Goal: Find specific fact: Find specific page/section

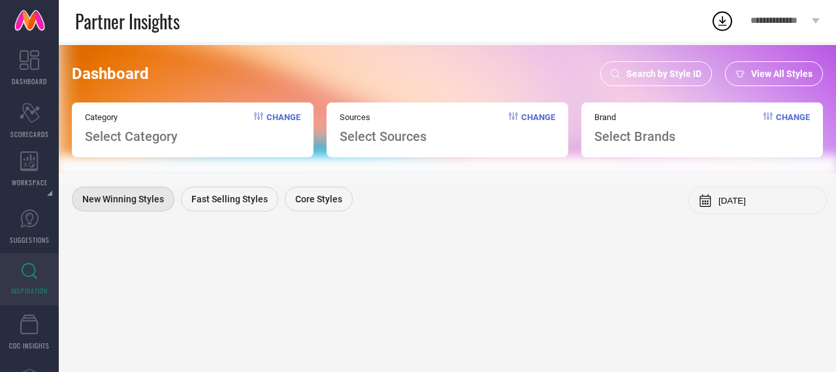
click at [649, 67] on div "Search by Style ID" at bounding box center [656, 73] width 112 height 25
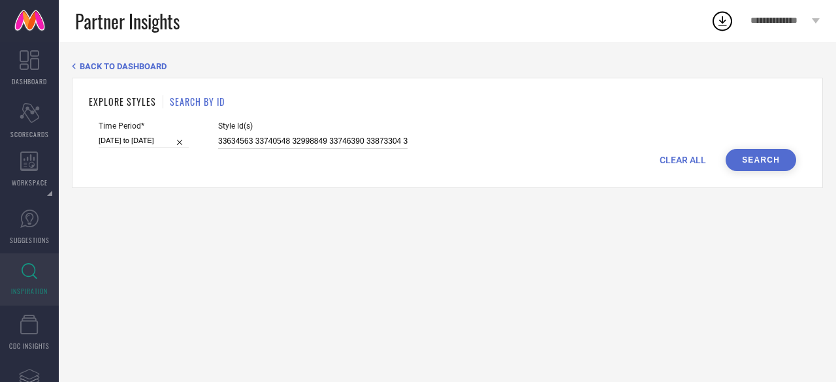
click at [307, 144] on input "33634563 33740548 32998849 33746390 33873304 33688166 33873272 34077797 3318775…" at bounding box center [312, 141] width 189 height 15
paste input "29893244 24394198 29893259 24394260 23879446 29893234 34743710 29893243 2989326…"
click at [757, 161] on button "Search" at bounding box center [760, 160] width 70 height 22
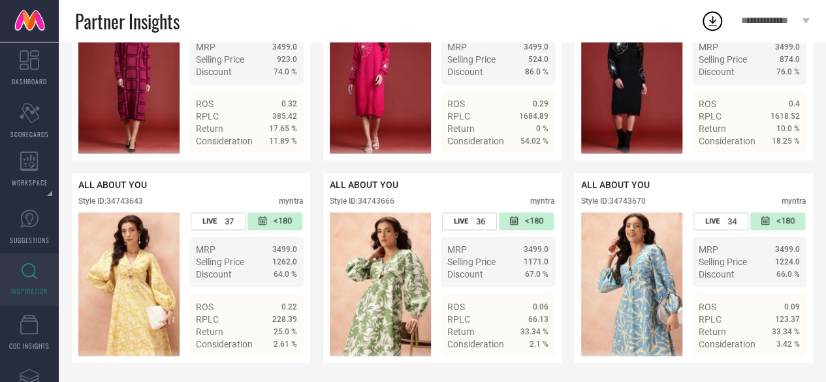
scroll to position [969, 0]
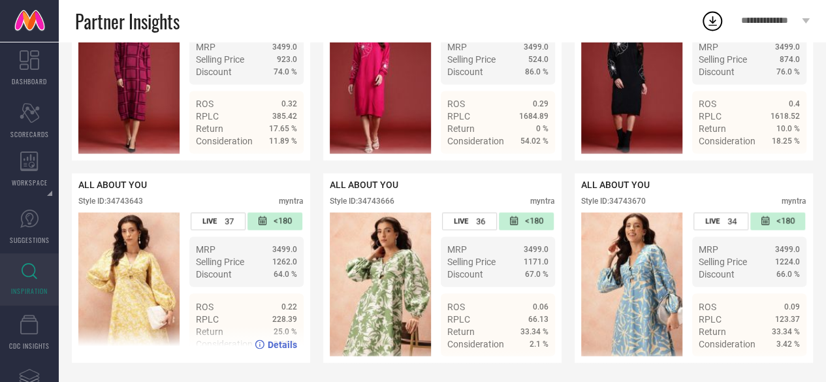
click at [129, 198] on div "Style ID: 34743643" at bounding box center [110, 200] width 65 height 9
copy div "34743643"
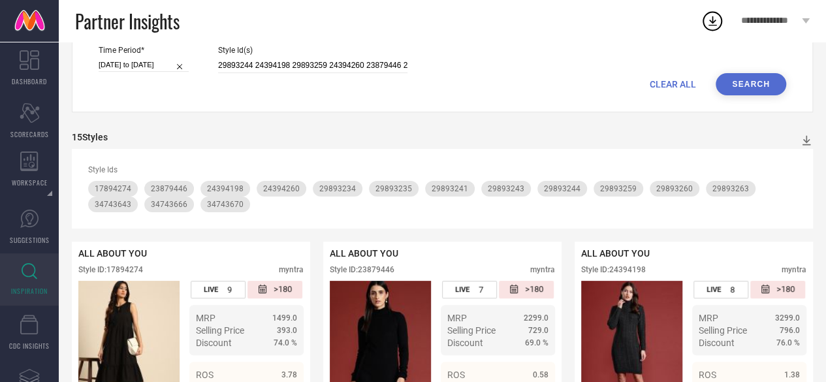
scroll to position [0, 0]
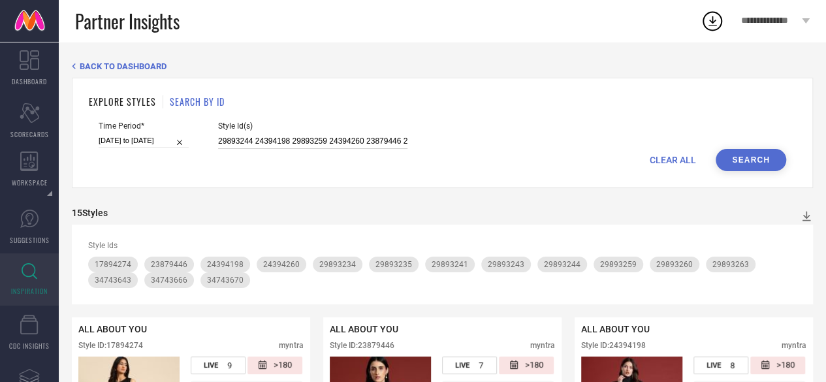
click at [301, 142] on input "29893244 24394198 29893259 24394260 23879446 29893234 34743710 29893243 2989326…" at bounding box center [312, 141] width 189 height 15
paste input "8740976 14231396 14231346 33430970 28740902 28740936 33431000 18679542 14231434…"
click at [779, 159] on button "Search" at bounding box center [750, 160] width 70 height 22
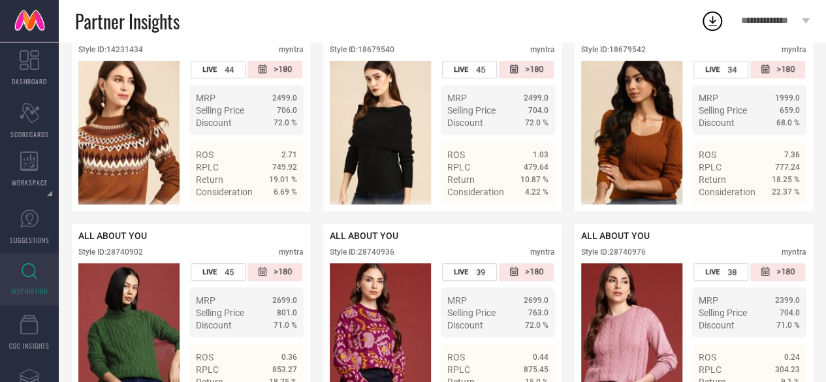
scroll to position [483, 0]
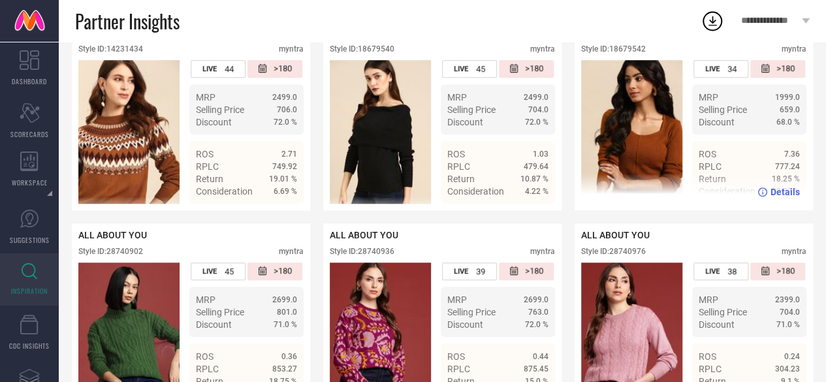
click at [621, 52] on div "Style ID: 18679542" at bounding box center [613, 48] width 65 height 9
copy div "18679542"
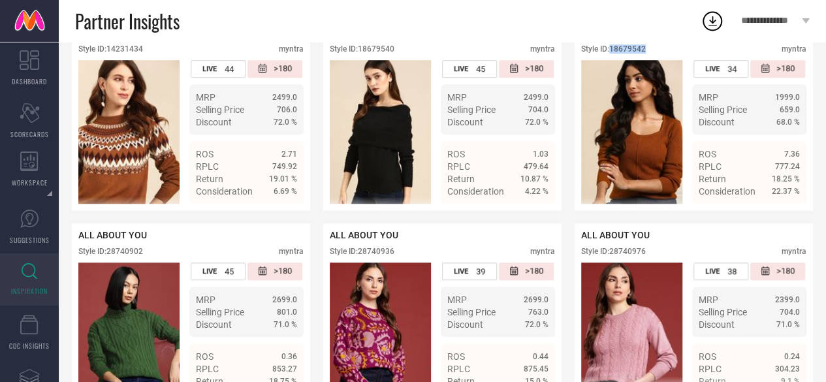
scroll to position [748, 0]
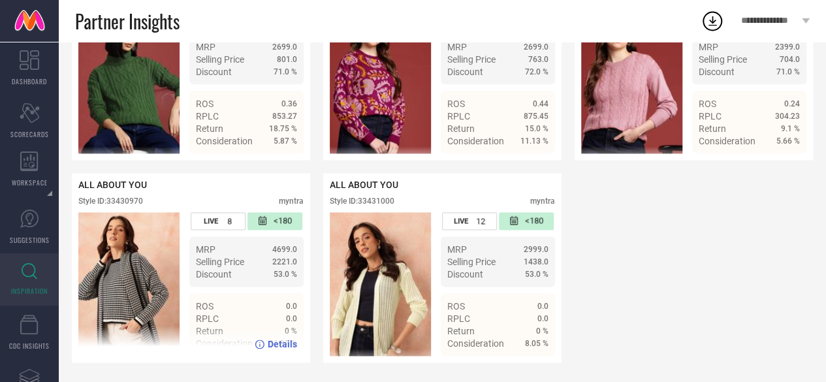
click at [129, 196] on div "Style ID: 33430970" at bounding box center [110, 200] width 65 height 9
copy div "33430970"
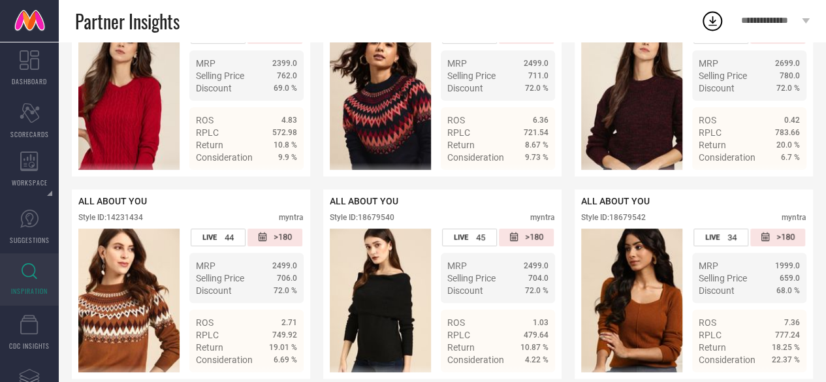
scroll to position [0, 0]
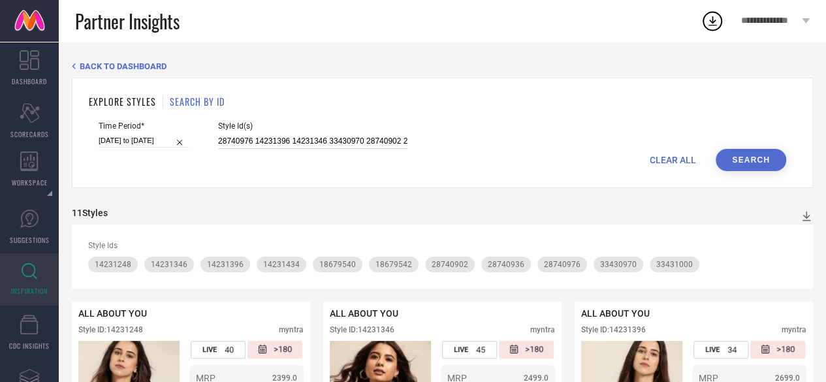
click at [337, 144] on input "28740976 14231396 14231346 33430970 28740902 28740936 33431000 18679542 1423143…" at bounding box center [312, 141] width 189 height 15
paste input "88 28740998 33430982 18679572 33430978 33431003 33430992 33430999"
click at [760, 155] on button "Search" at bounding box center [750, 160] width 70 height 22
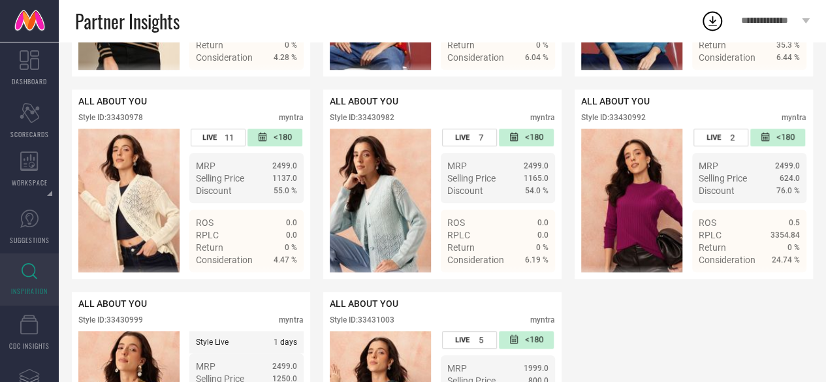
scroll to position [543, 0]
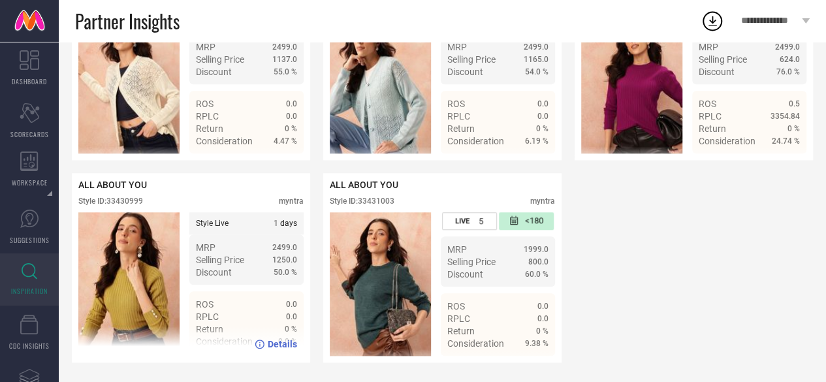
click at [123, 196] on div "Style ID: 33430999" at bounding box center [110, 200] width 65 height 9
copy div "33430999"
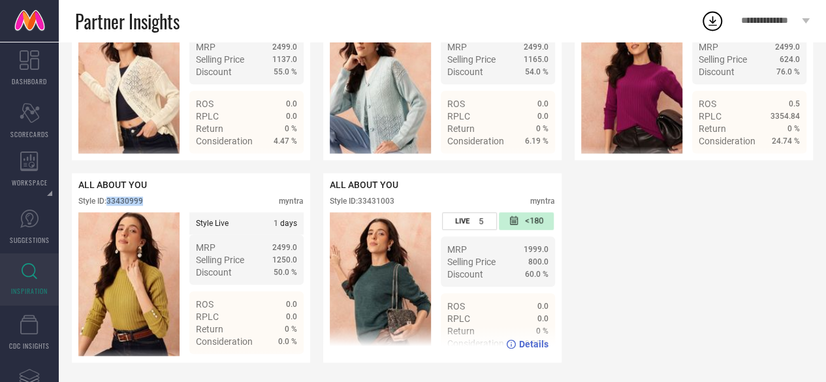
scroll to position [0, 0]
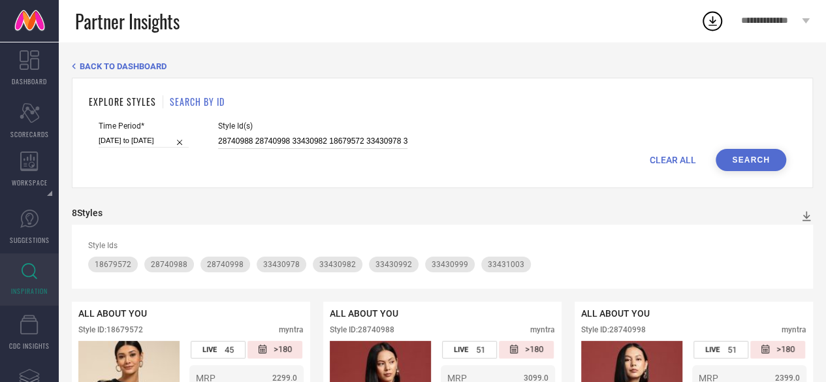
click at [333, 142] on input "28740988 28740998 33430982 18679572 33430978 33431003 33430992 33430999" at bounding box center [312, 141] width 189 height 15
paste input "7092720 34743623 14231414 27092706"
type input "27092720 34743623 14231414 27092706"
click at [743, 163] on button "Search" at bounding box center [750, 160] width 70 height 22
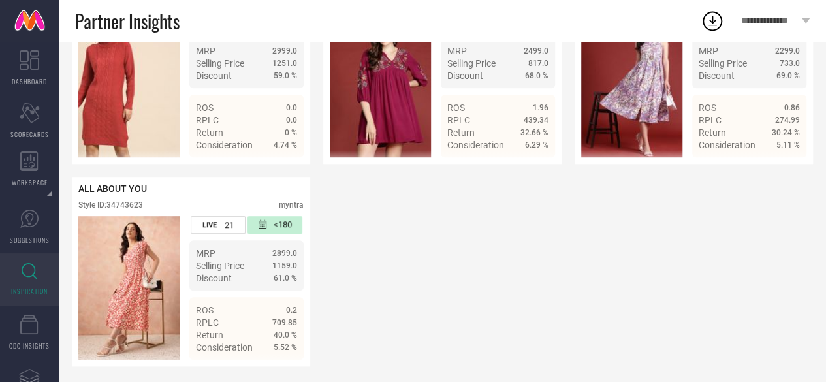
scroll to position [338, 0]
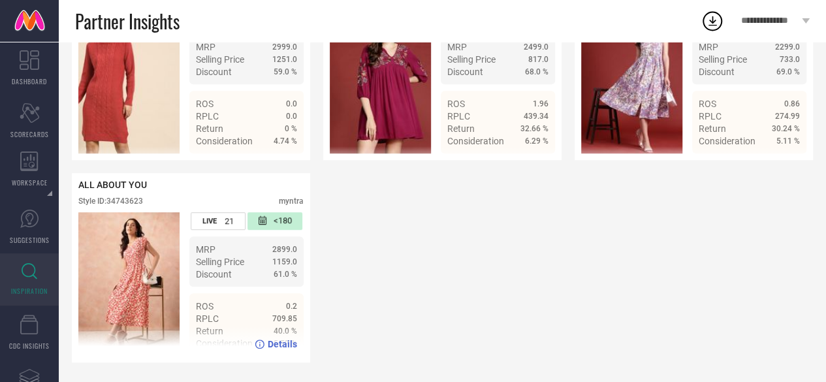
click at [138, 199] on div "Style ID: 34743623" at bounding box center [110, 200] width 65 height 9
copy div "34743623"
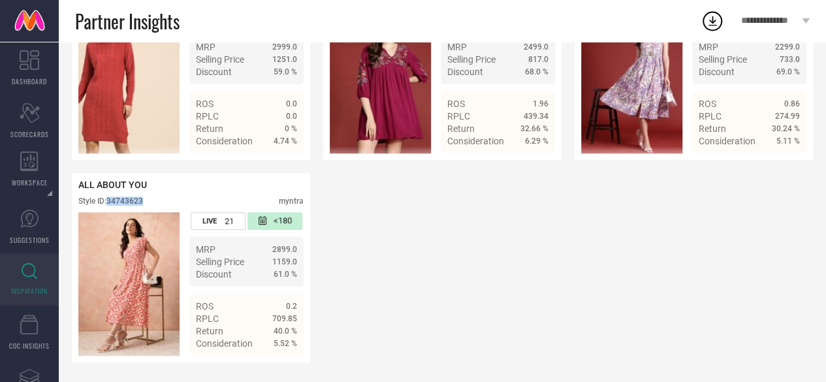
scroll to position [0, 0]
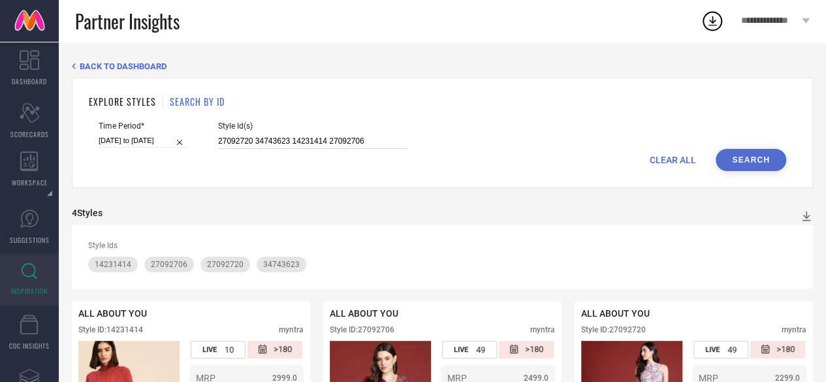
click at [339, 141] on input "27092720 34743623 14231414 27092706" at bounding box center [312, 141] width 189 height 15
paste input "32522729 32522630 32522776 32689241 32522728 32522689"
type input "32522729 32522630 32522776 32689241 32522728 32522689"
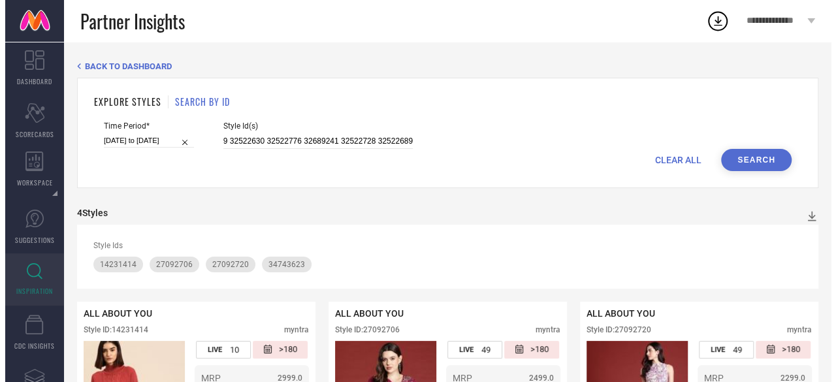
scroll to position [0, 0]
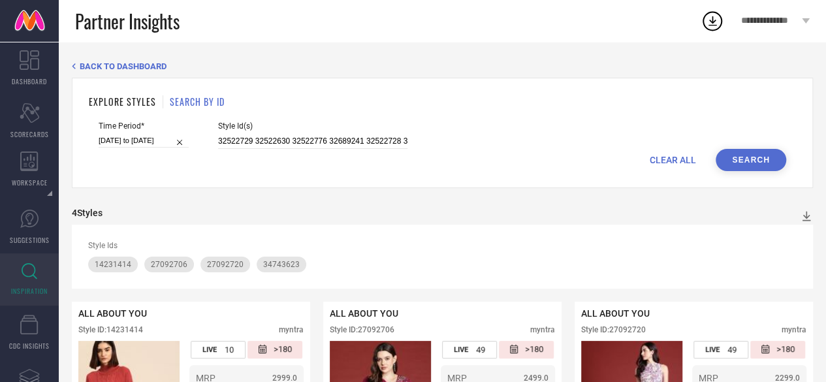
click at [759, 152] on button "Search" at bounding box center [750, 160] width 70 height 22
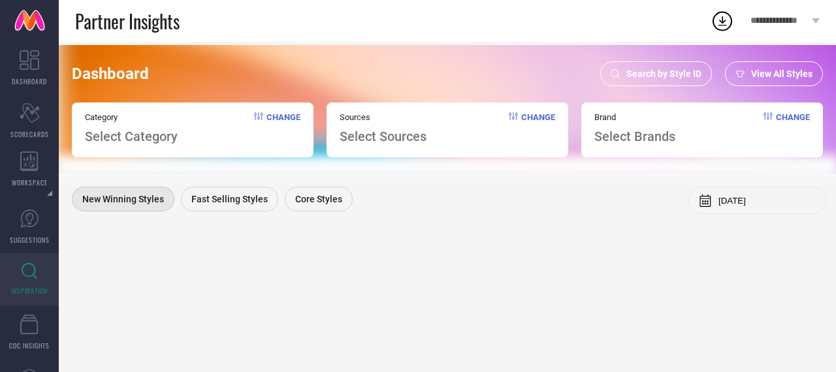
click at [651, 75] on span "Search by Style ID" at bounding box center [663, 74] width 75 height 10
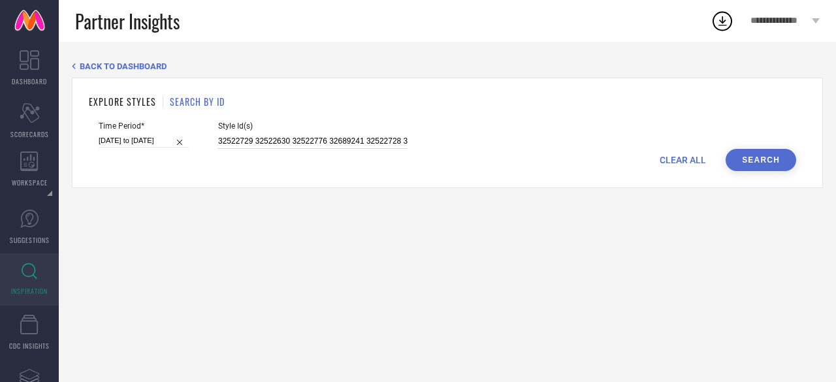
click at [268, 144] on input "32522729 32522630 32522776 32689241 32522728 32522689" at bounding box center [312, 141] width 189 height 15
click at [753, 164] on button "Search" at bounding box center [760, 160] width 70 height 22
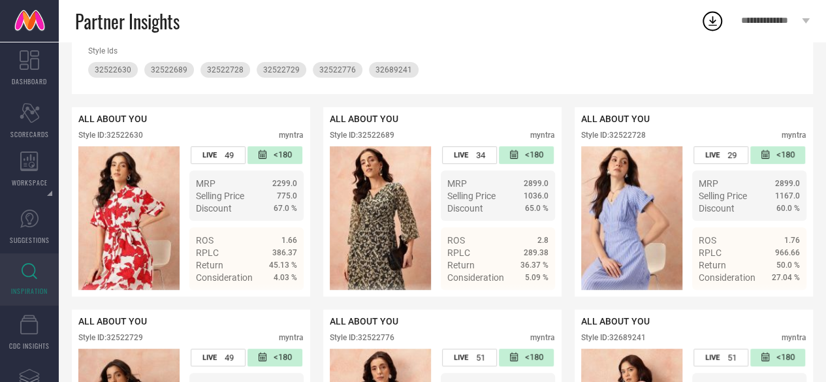
scroll to position [180, 0]
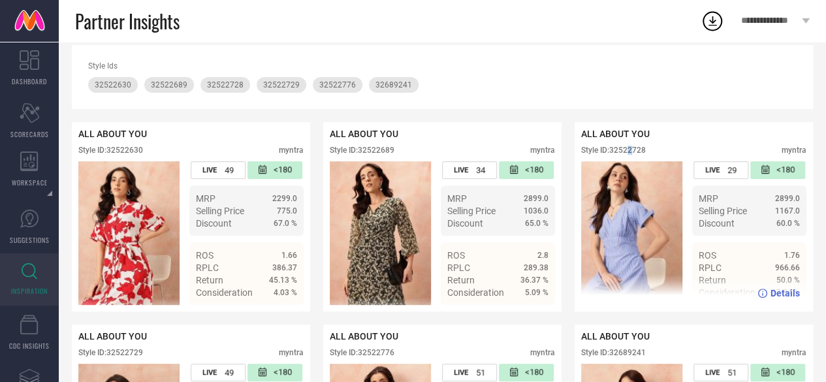
click at [632, 153] on div "Style ID: 32522728 myntra" at bounding box center [693, 154] width 225 height 16
click at [632, 153] on div "Style ID: 32522728" at bounding box center [613, 150] width 65 height 9
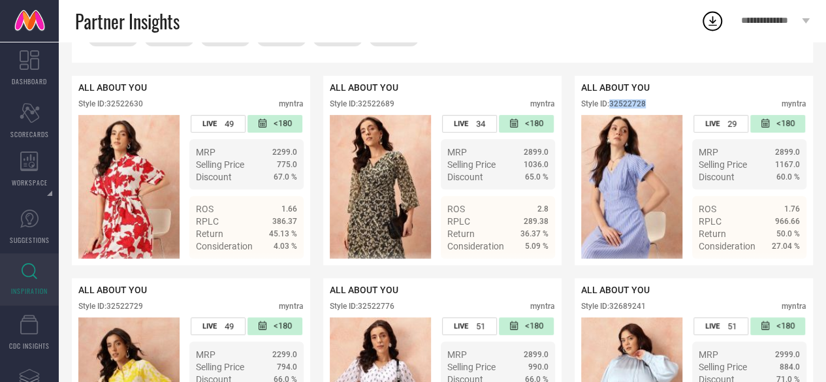
scroll to position [0, 0]
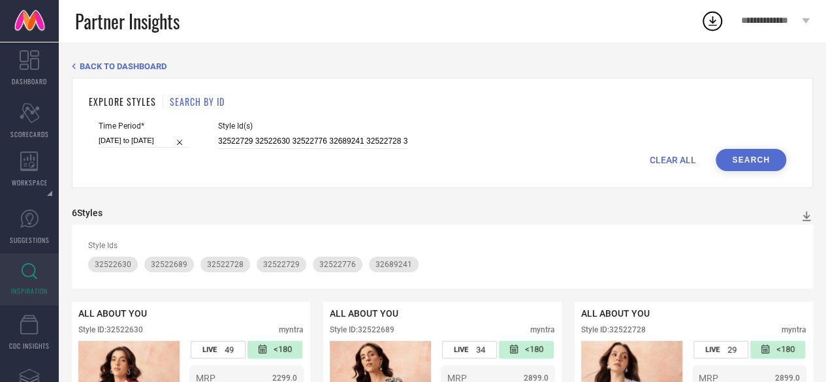
click at [567, 207] on div "BACK TO DASHBOARD EXPLORE STYLES SEARCH BY ID Time Period* [DATE] to [DATE] Sty…" at bounding box center [442, 377] width 741 height 632
click at [315, 144] on input "32522729 32522630 32522776 32689241 32522728 32522689" at bounding box center [312, 141] width 189 height 15
paste input "67 32522606 32689237 32522680 32522708 32522677 32522585 32522710 32522739 3252…"
type input "32522767 32522606 32689237 32522680 32522708 32522677 32522585 32522710 3252273…"
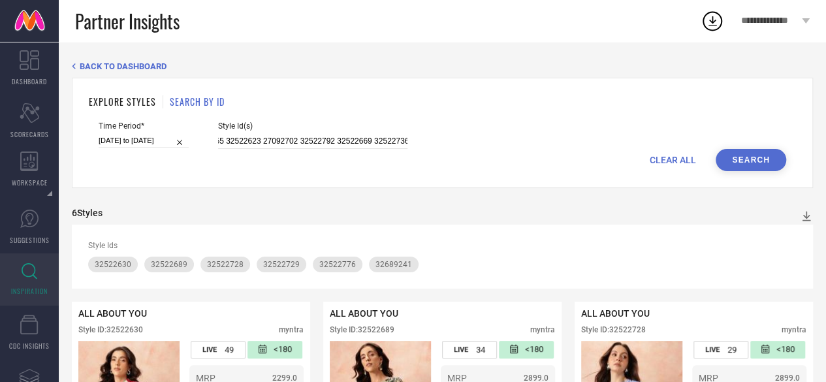
scroll to position [0, 0]
click at [738, 159] on button "Search" at bounding box center [750, 160] width 70 height 22
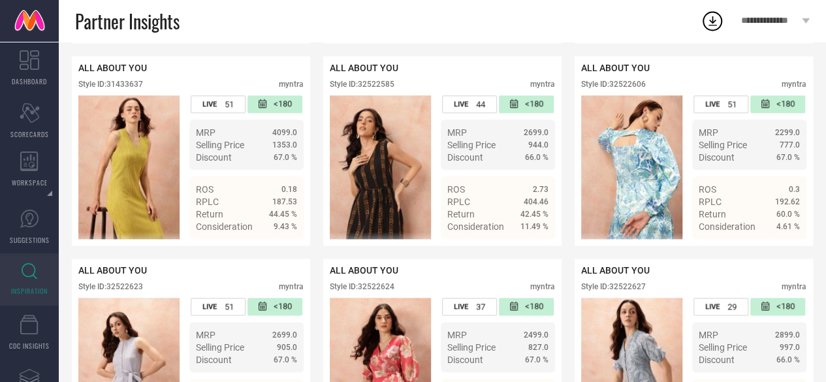
scroll to position [713, 0]
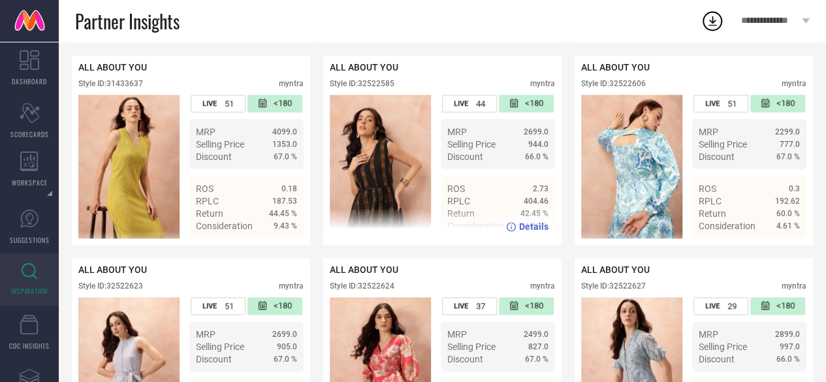
click at [377, 88] on div "Style ID: 32522585" at bounding box center [362, 83] width 65 height 9
copy div "32522585"
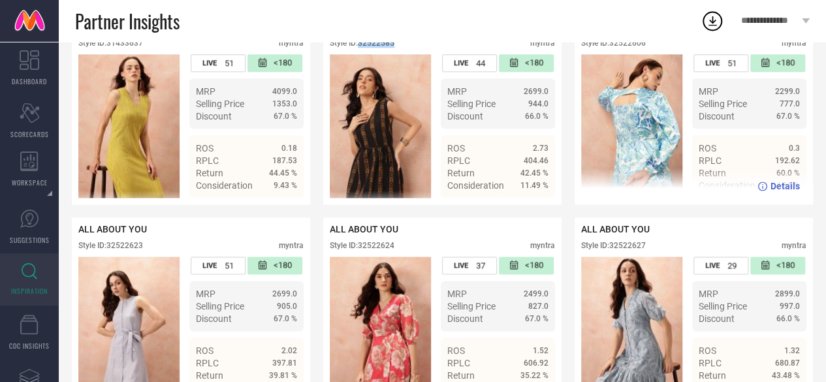
scroll to position [762, 0]
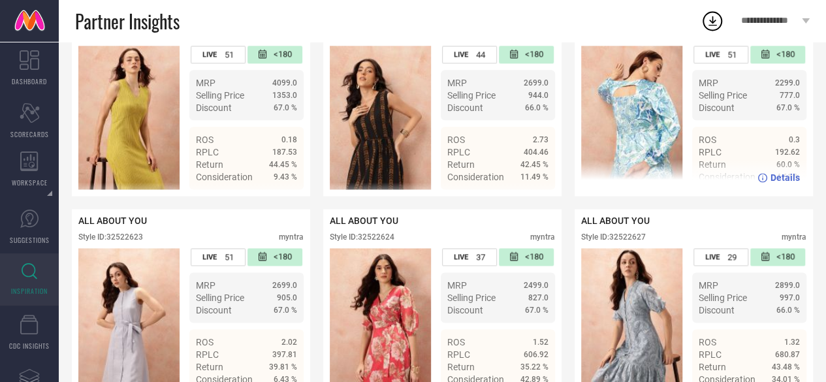
click at [628, 39] on div "Style ID: 32522606" at bounding box center [613, 34] width 65 height 9
copy div "32522606"
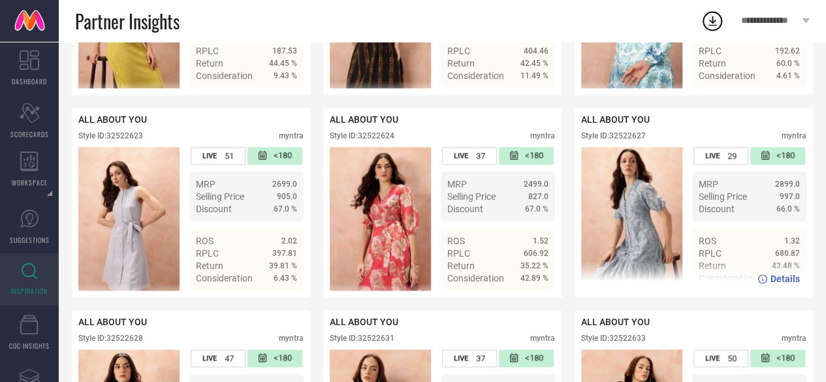
scroll to position [947, 0]
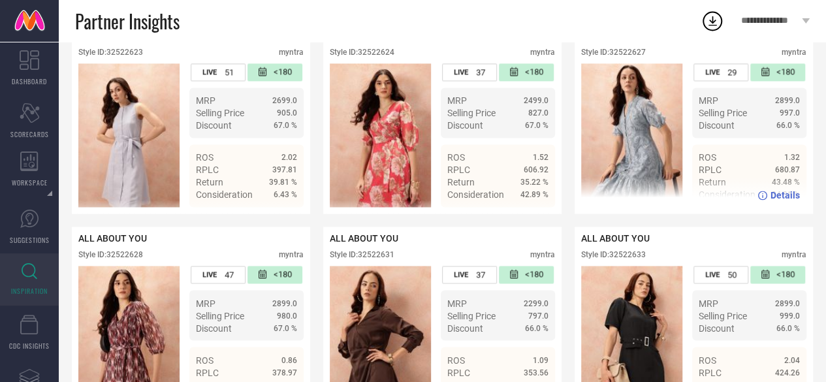
click at [630, 57] on div "Style ID: 32522627" at bounding box center [613, 52] width 65 height 9
copy div "32522627"
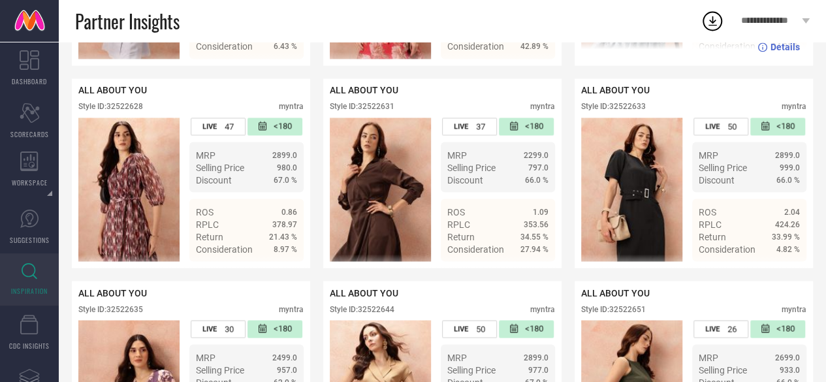
scroll to position [1096, 0]
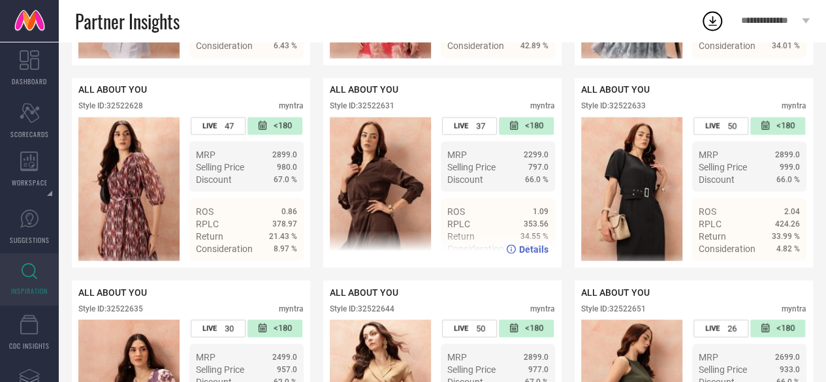
click at [380, 110] on div "Style ID: 32522631" at bounding box center [362, 105] width 65 height 9
copy div "32522631"
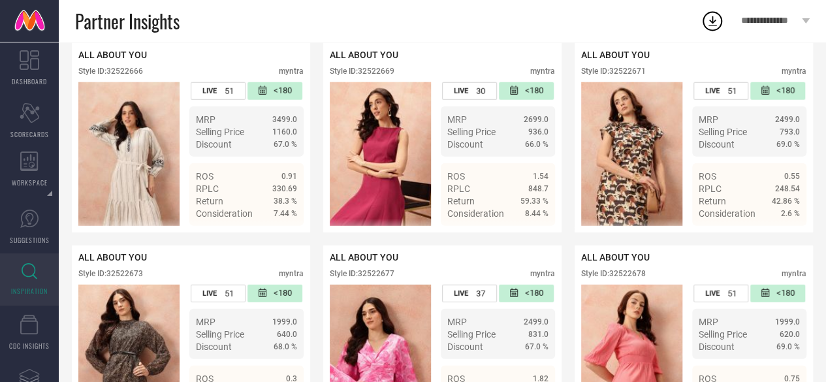
scroll to position [1751, 0]
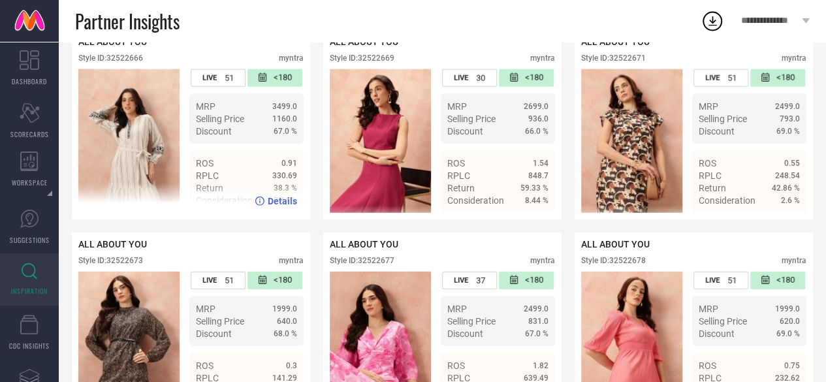
click at [135, 63] on div "Style ID: 32522666" at bounding box center [110, 58] width 65 height 9
copy div "32522666"
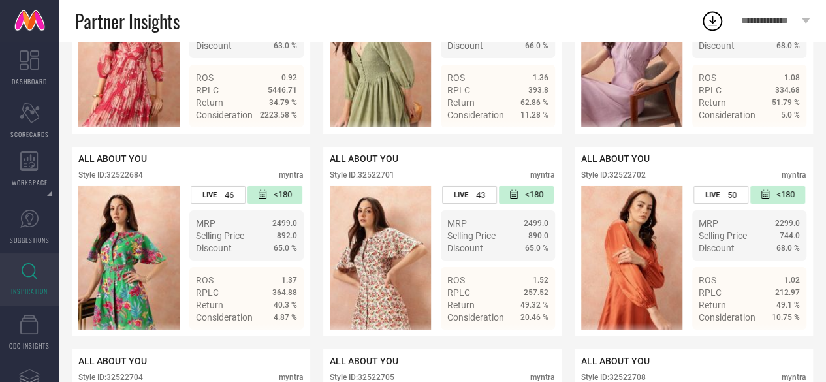
scroll to position [2190, 0]
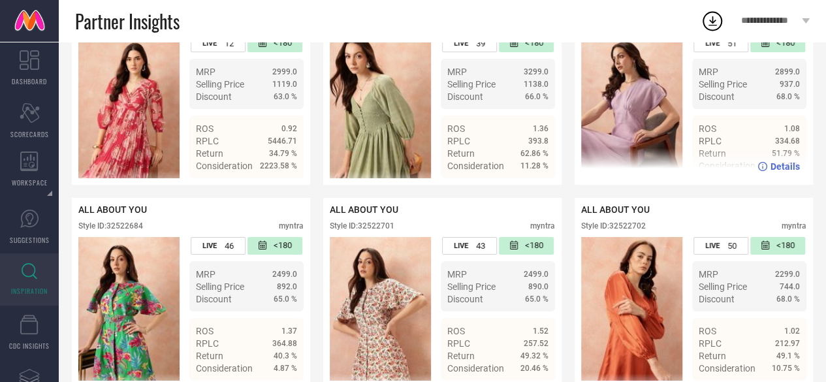
click at [634, 28] on div "Style ID: 32522682" at bounding box center [613, 23] width 65 height 9
copy div "32522682"
click at [638, 28] on div "Style ID: 32522682" at bounding box center [613, 23] width 65 height 9
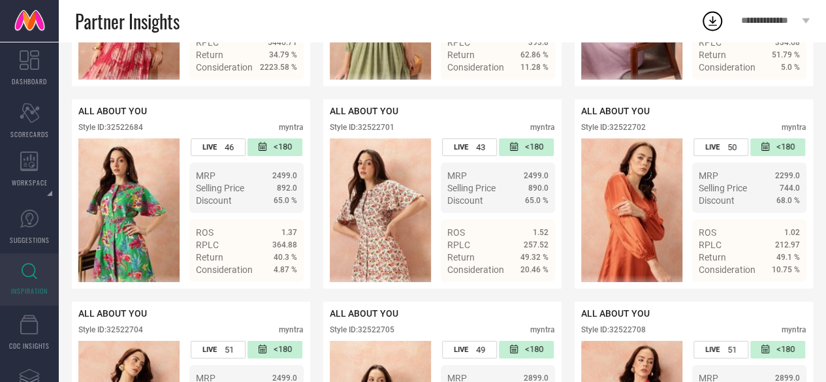
scroll to position [2294, 0]
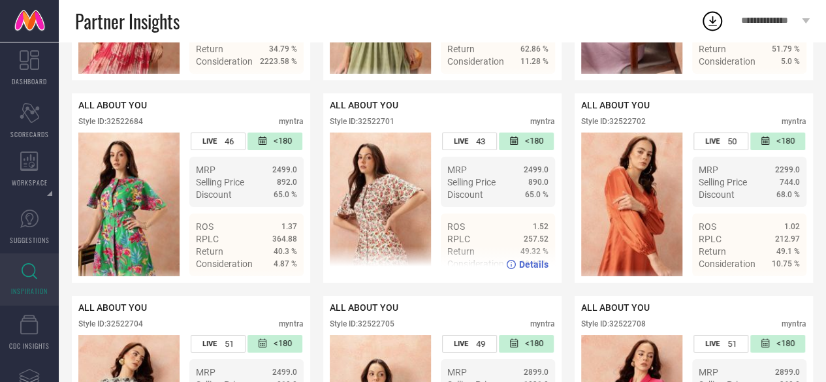
click at [377, 126] on div "Style ID: 32522701" at bounding box center [362, 121] width 65 height 9
copy div "32522701"
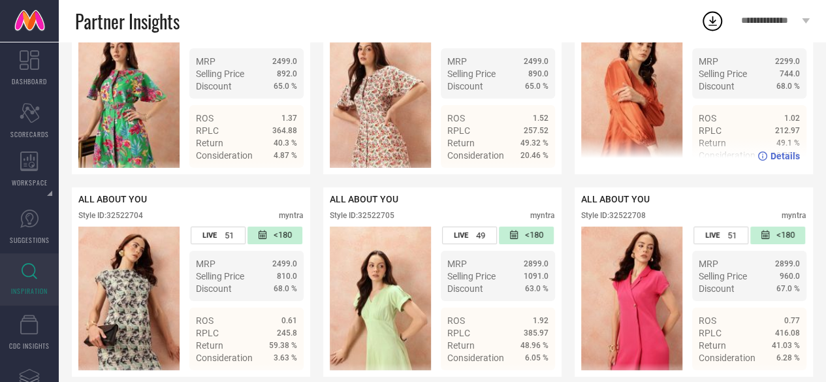
scroll to position [2403, 0]
click at [638, 17] on div "Style ID: 32522702" at bounding box center [613, 12] width 65 height 9
copy div "32522702"
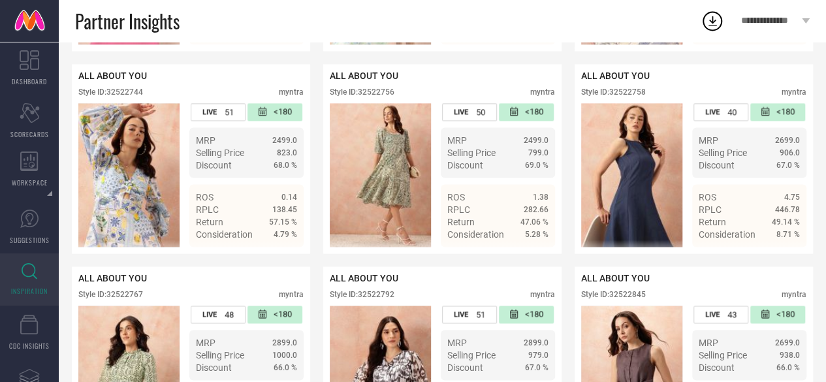
scroll to position [3349, 0]
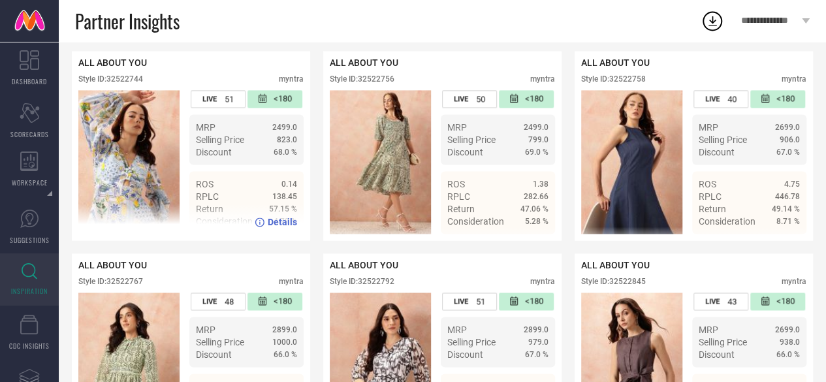
click at [125, 84] on div "Style ID: 32522744" at bounding box center [110, 78] width 65 height 9
copy div "32522744"
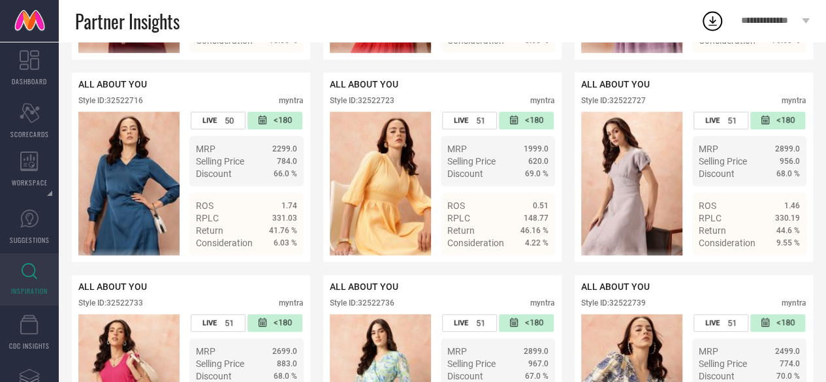
scroll to position [2924, 0]
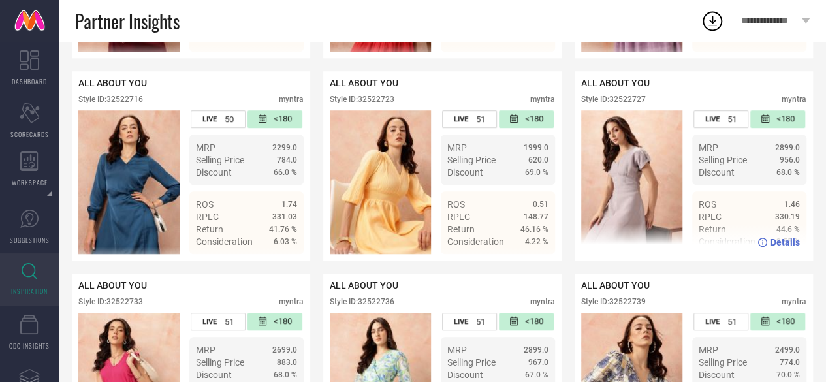
click at [631, 104] on div "Style ID: 32522727" at bounding box center [613, 99] width 65 height 9
copy div "32522727"
